Goal: Transaction & Acquisition: Purchase product/service

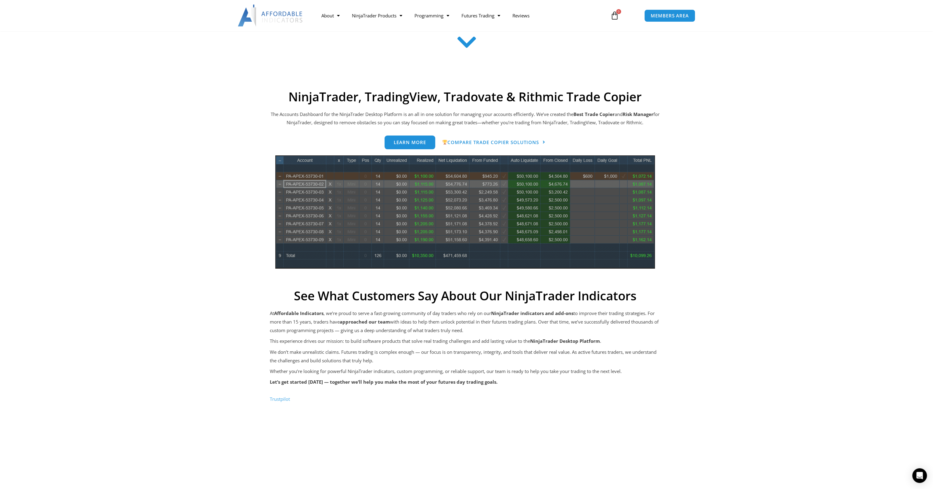
scroll to position [305, 0]
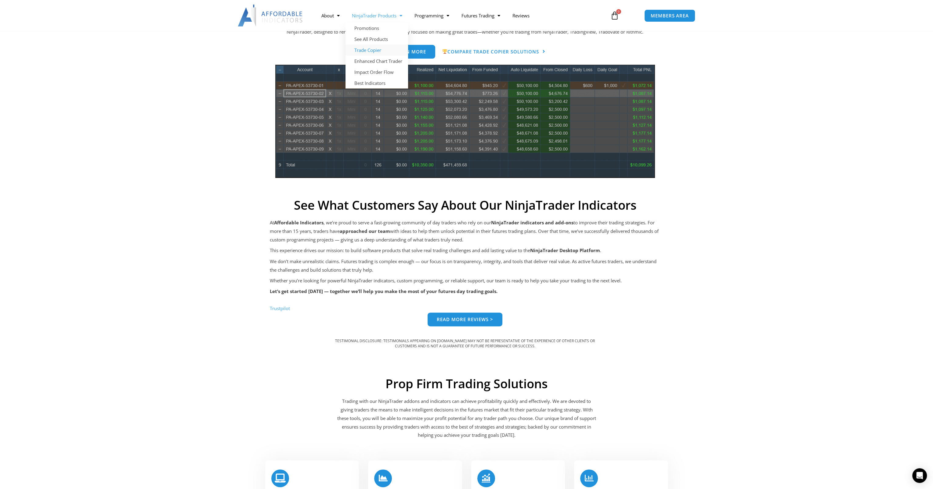
click at [373, 50] on link "Trade Copier" at bounding box center [376, 50] width 63 height 11
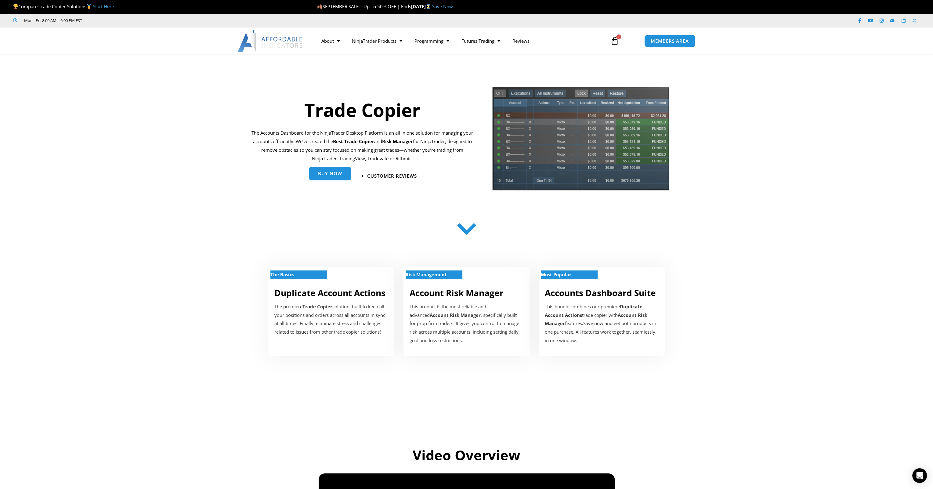
click at [330, 181] on div "Buy Now" at bounding box center [330, 176] width 42 height 14
click at [334, 173] on span "Buy Now" at bounding box center [330, 173] width 24 height 5
